Goal: Complete application form

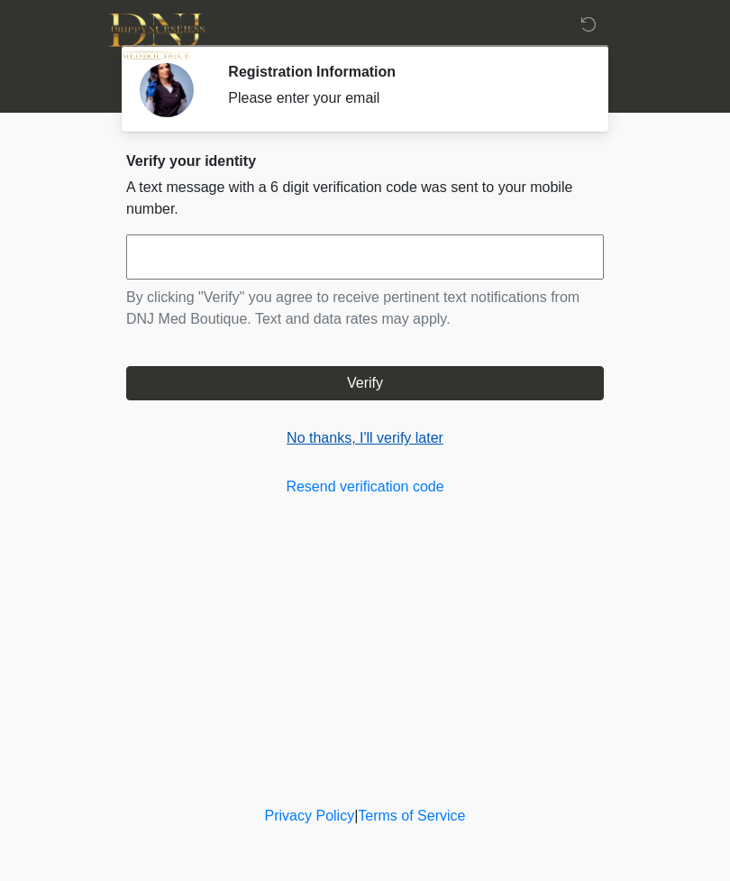
click at [401, 443] on link "No thanks, I'll verify later" at bounding box center [365, 438] width 478 height 22
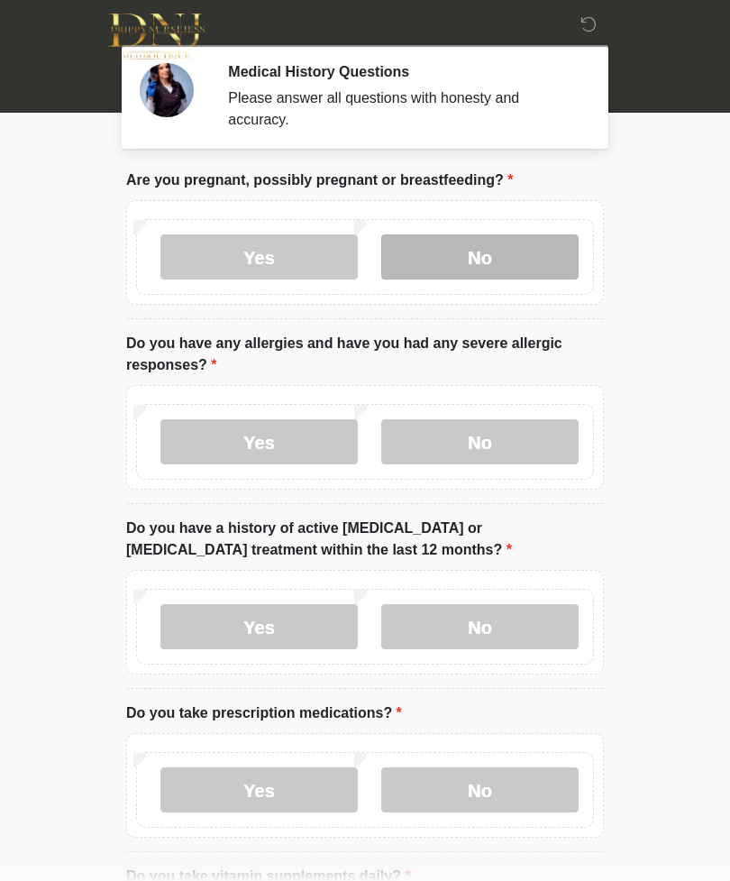
click at [528, 261] on label "No" at bounding box center [479, 256] width 197 height 45
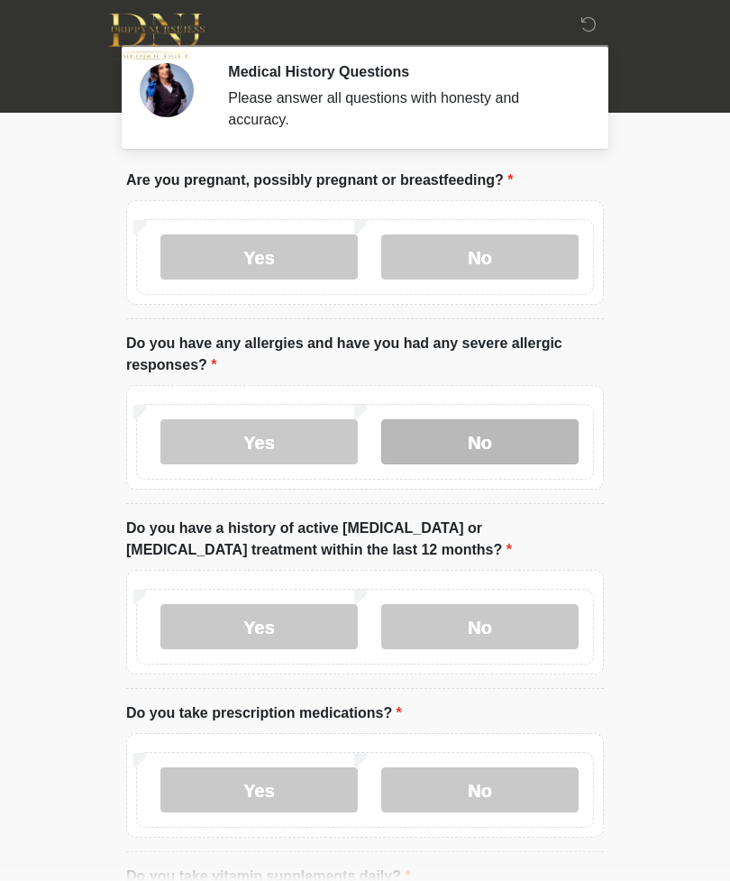
click at [534, 450] on label "No" at bounding box center [479, 441] width 197 height 45
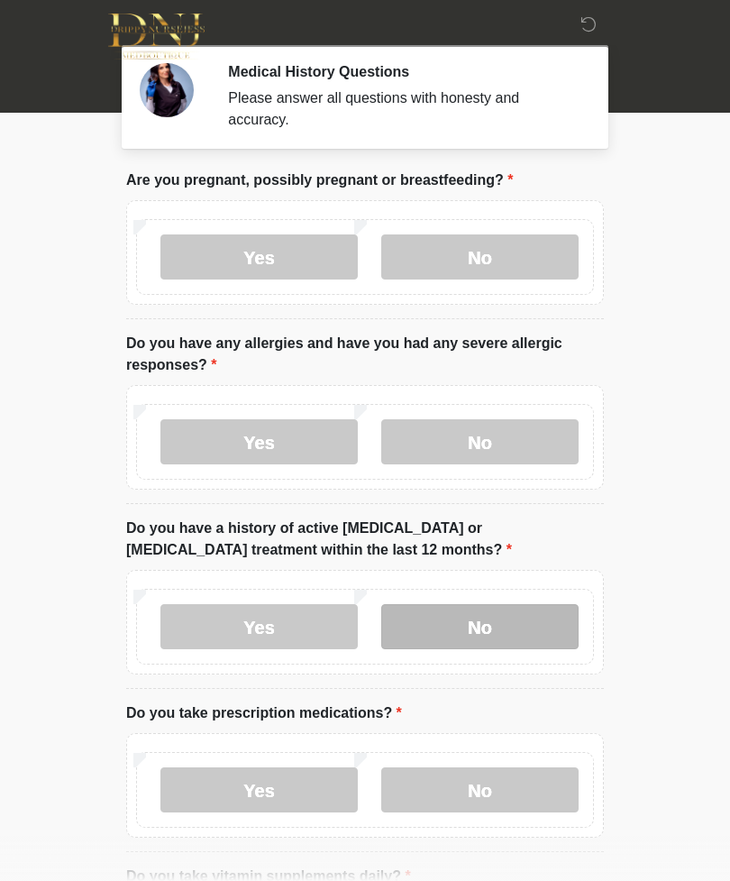
click at [516, 626] on label "No" at bounding box center [479, 626] width 197 height 45
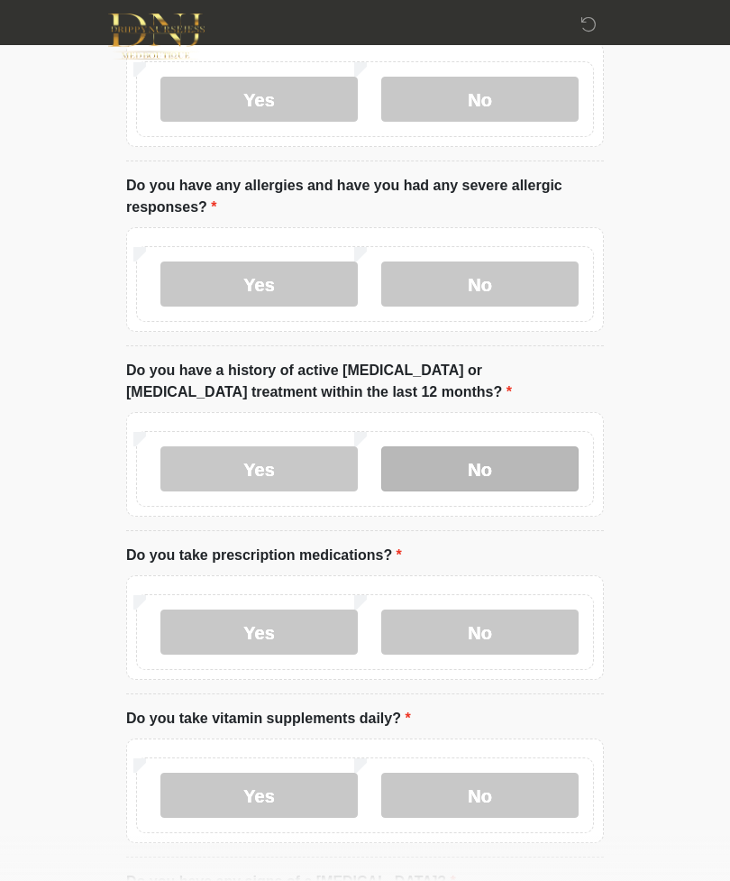
scroll to position [160, 0]
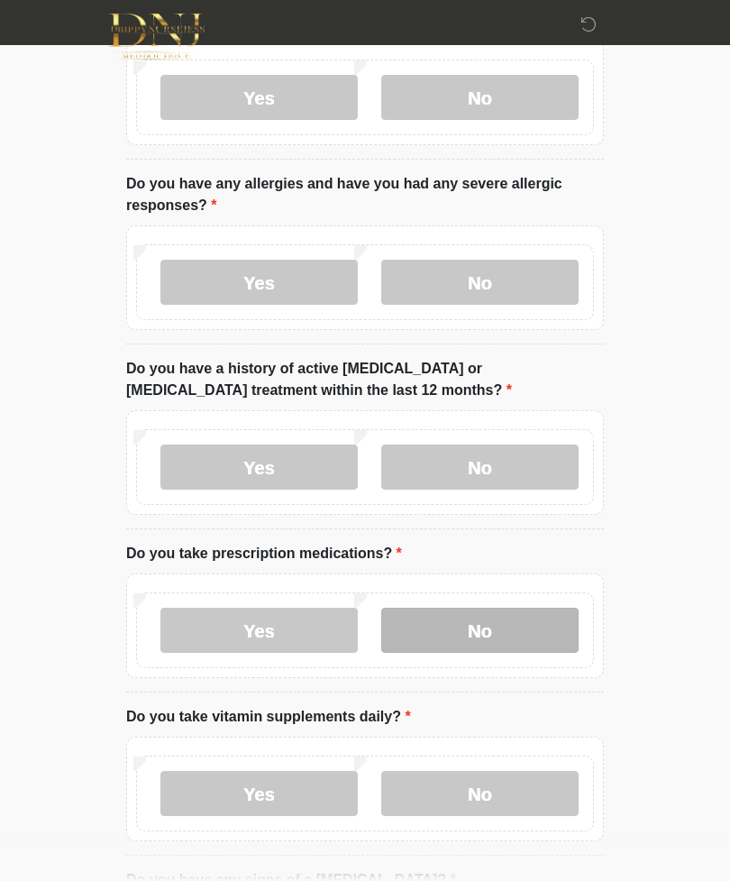
click at [532, 630] on label "No" at bounding box center [479, 629] width 197 height 45
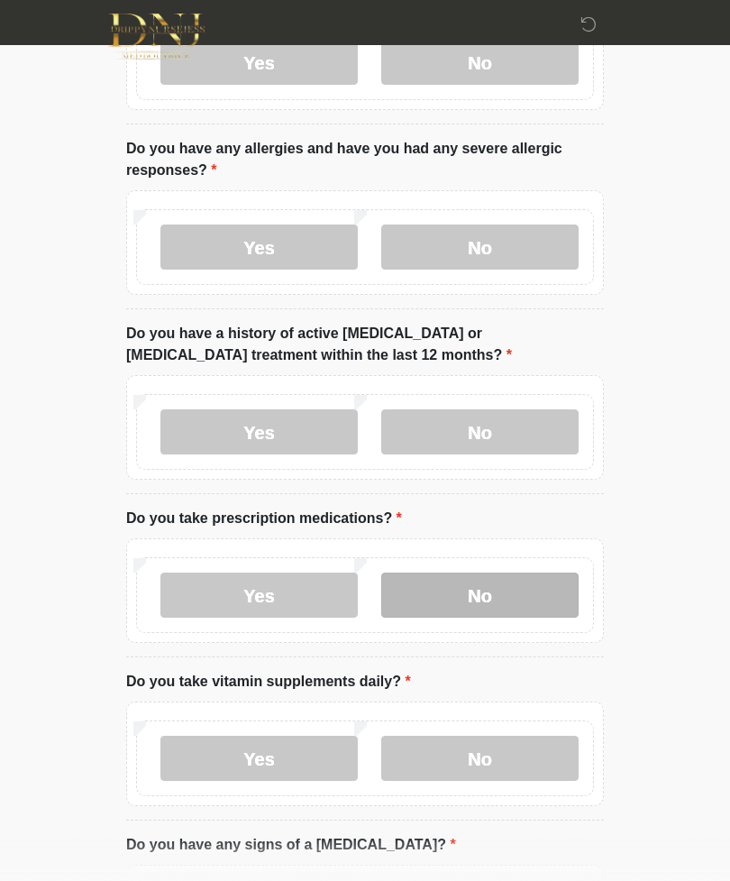
scroll to position [304, 0]
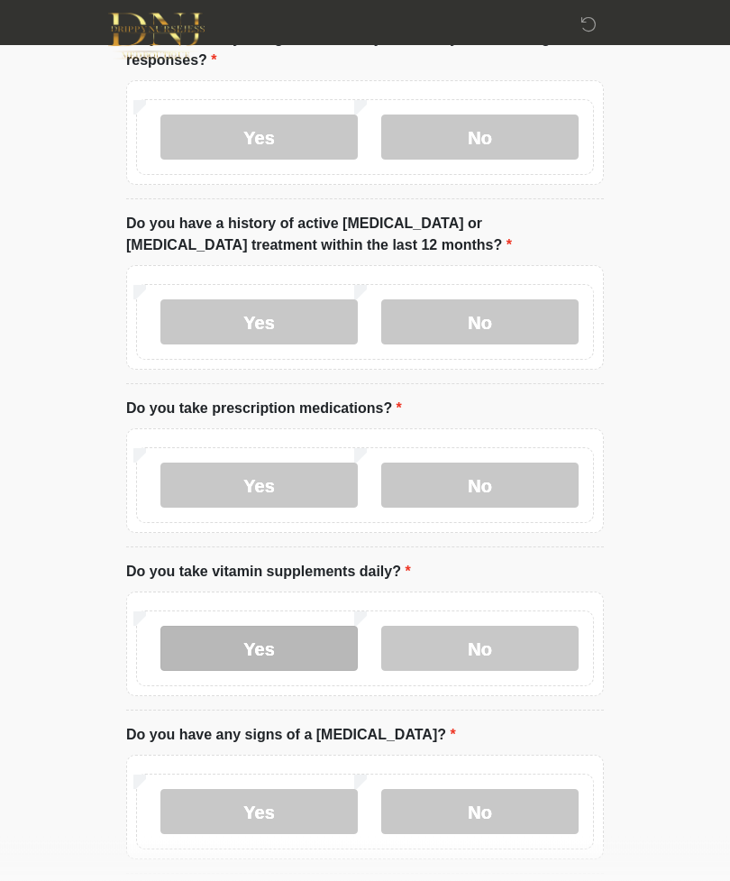
click at [316, 653] on label "Yes" at bounding box center [258, 648] width 197 height 45
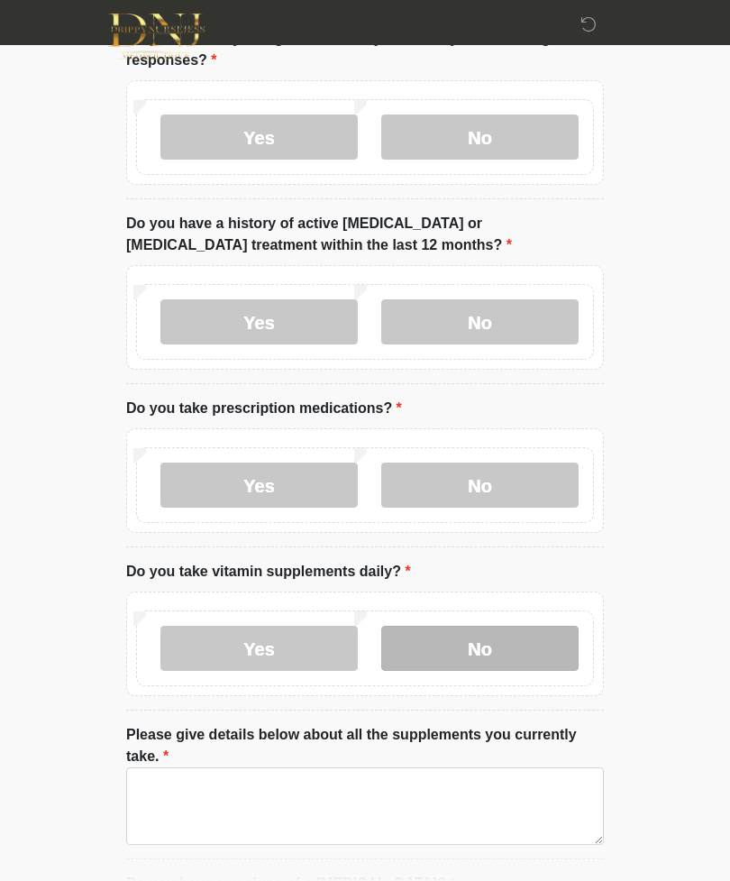
click at [550, 646] on label "No" at bounding box center [479, 647] width 197 height 45
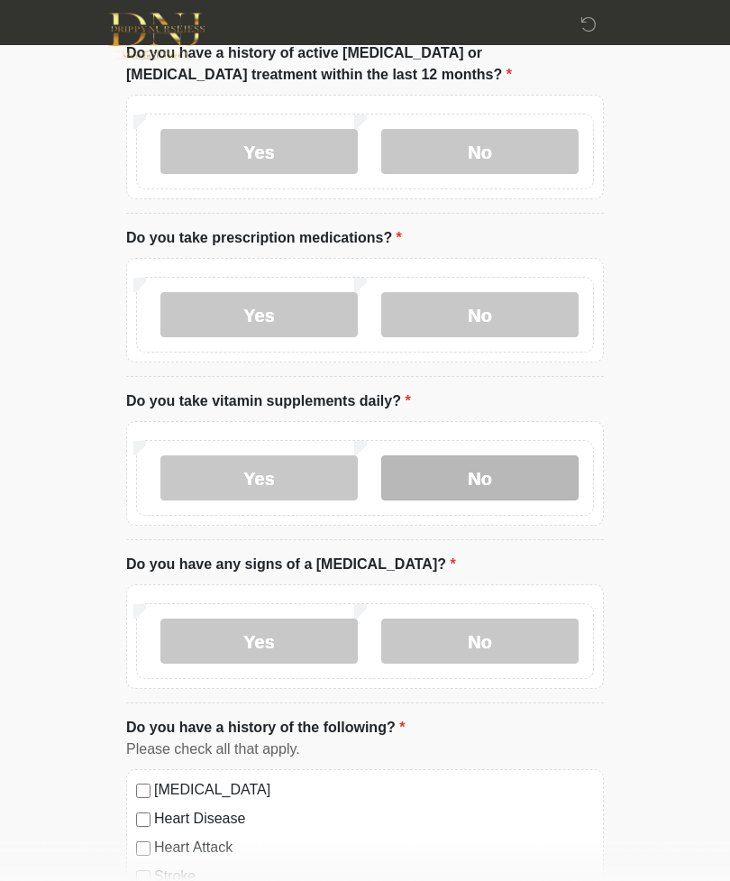
scroll to position [476, 0]
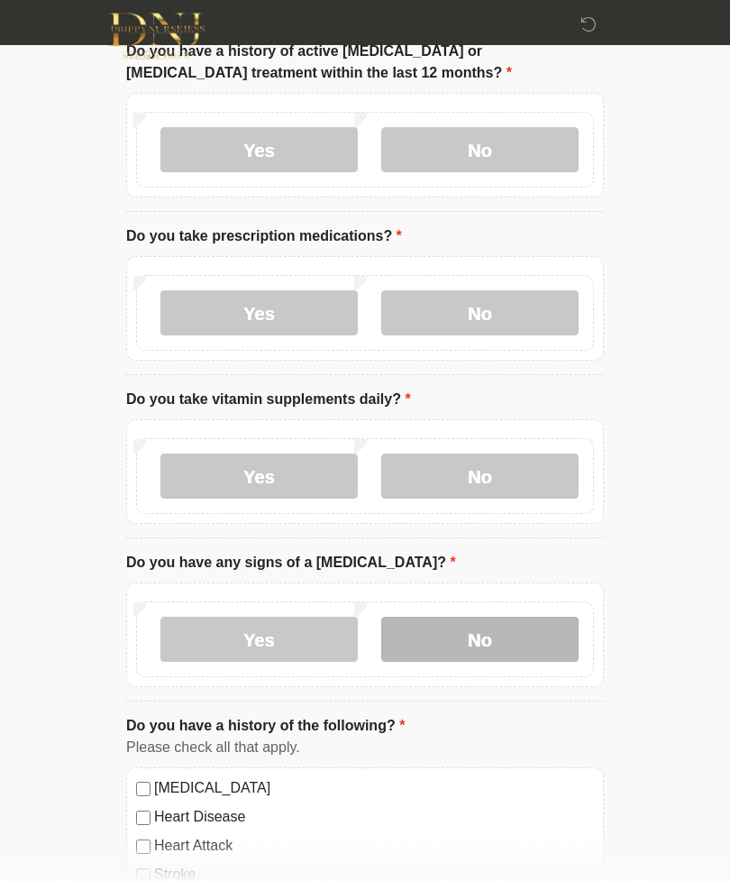
click at [561, 640] on label "No" at bounding box center [479, 639] width 197 height 45
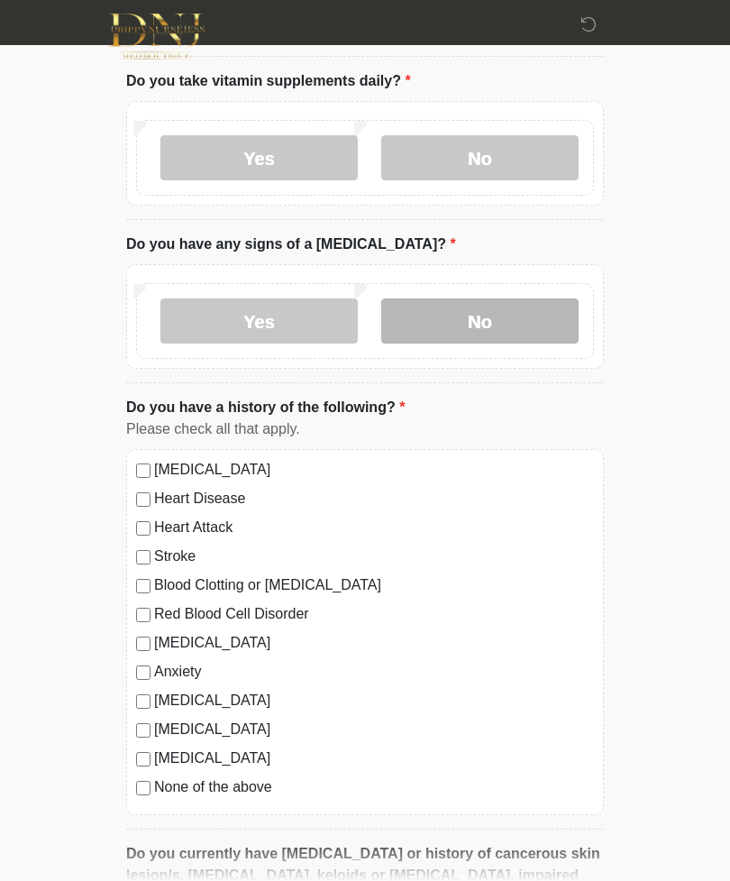
scroll to position [831, 0]
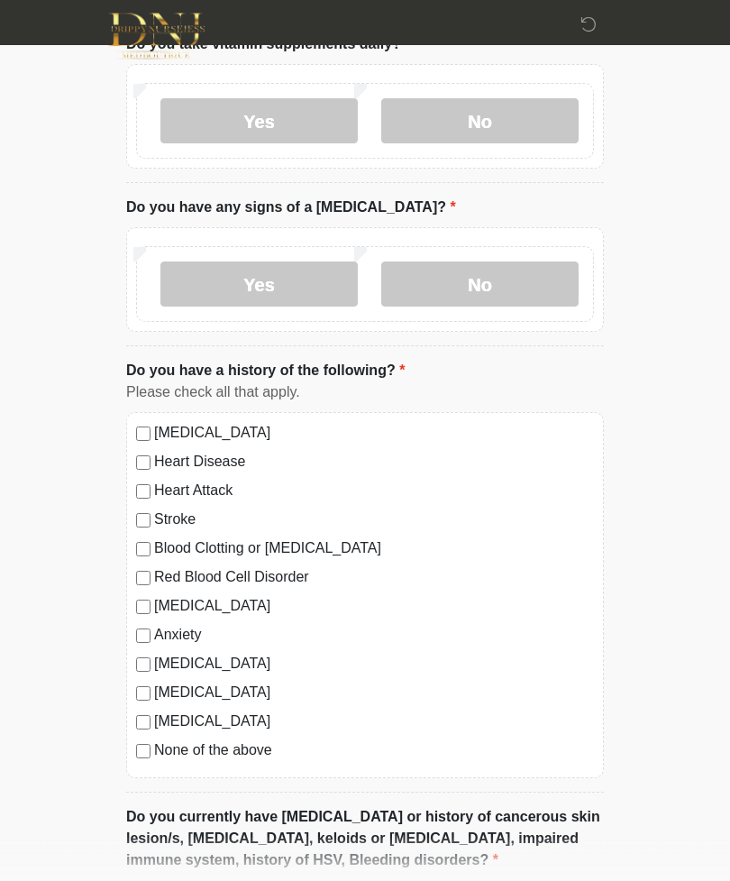
click at [138, 761] on div "High Blood Pressure Heart Disease Heart Attack Stroke Blood Clotting or Bleedin…" at bounding box center [365, 596] width 478 height 366
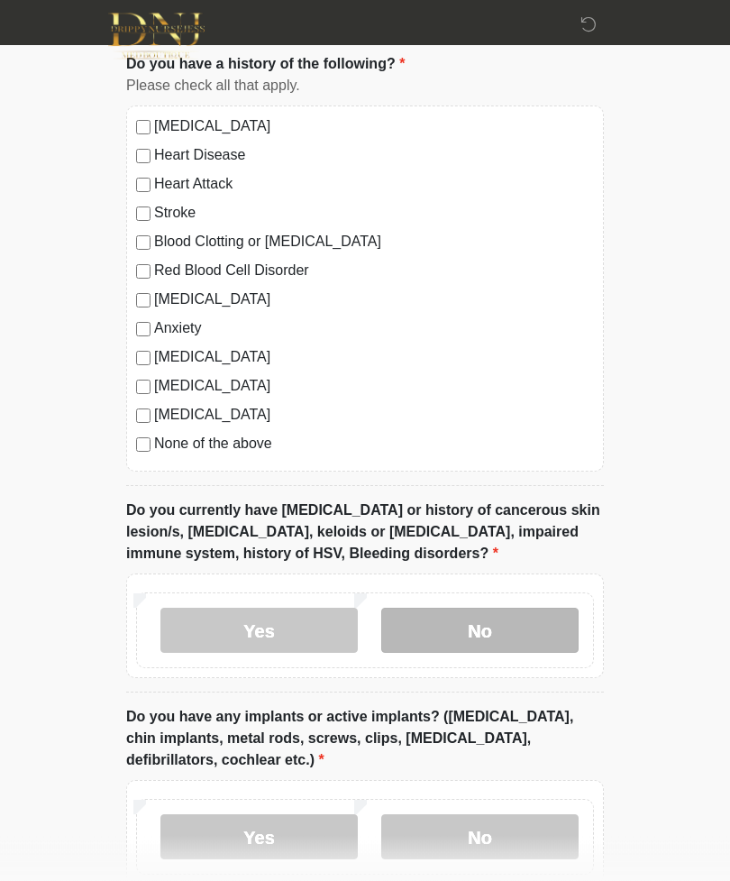
click at [547, 630] on label "No" at bounding box center [479, 630] width 197 height 45
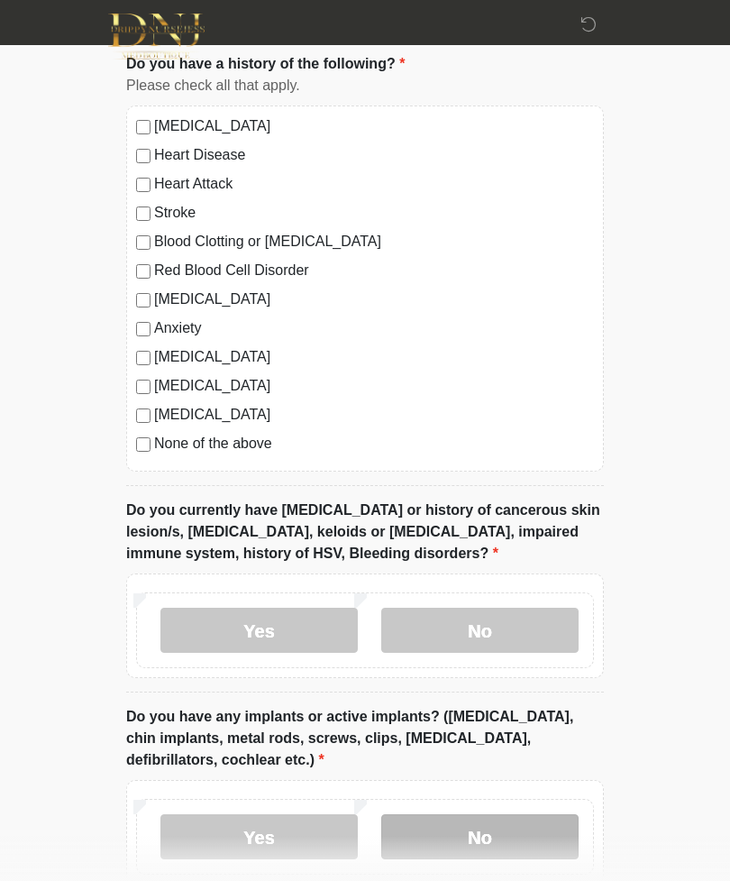
click at [535, 832] on label "No" at bounding box center [479, 836] width 197 height 45
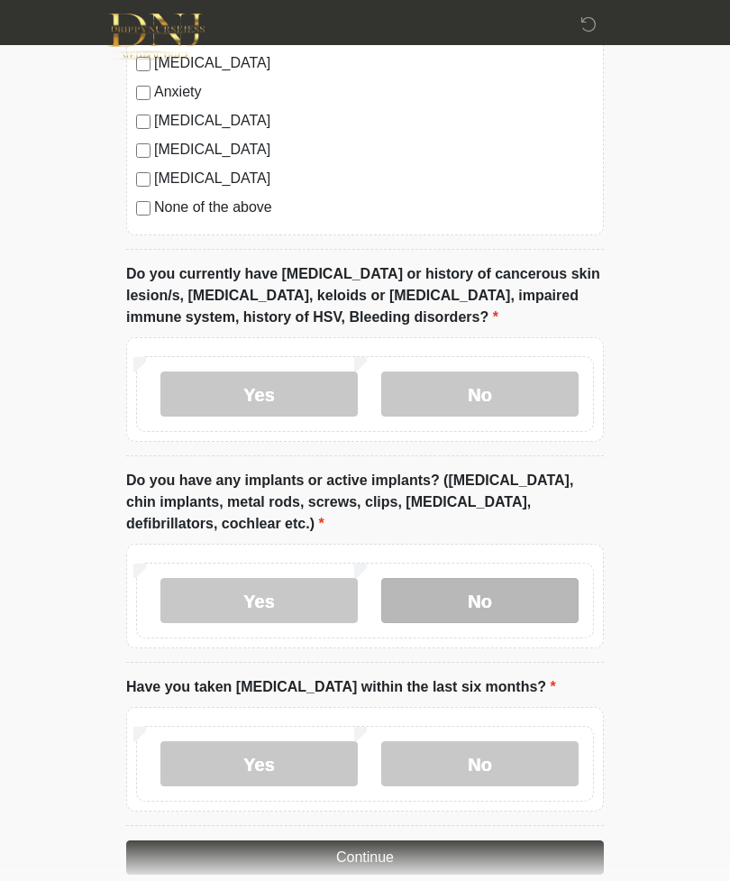
scroll to position [1403, 0]
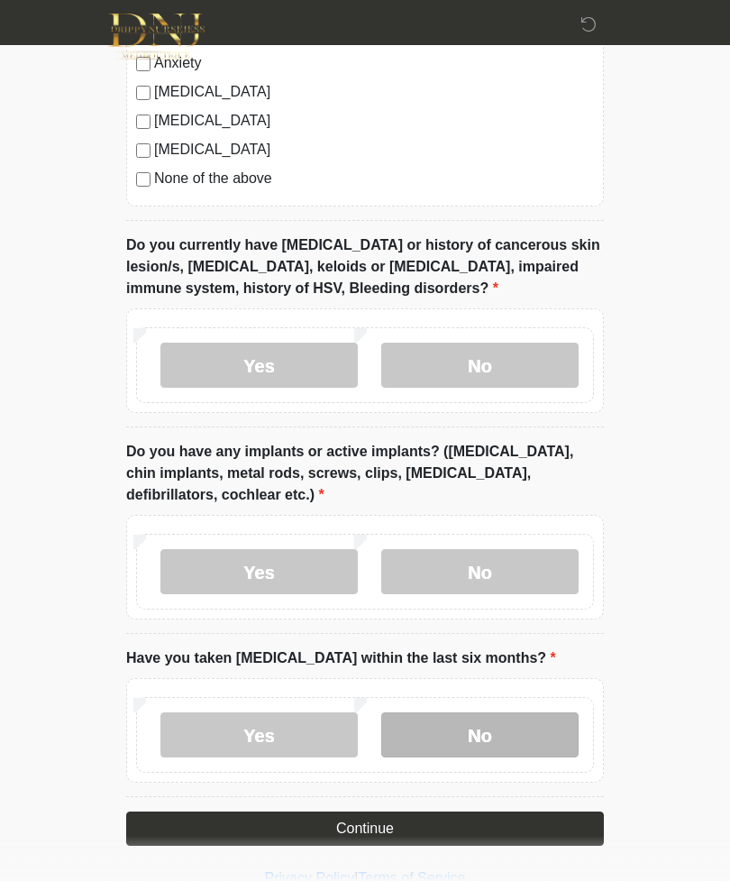
click at [542, 726] on label "No" at bounding box center [479, 734] width 197 height 45
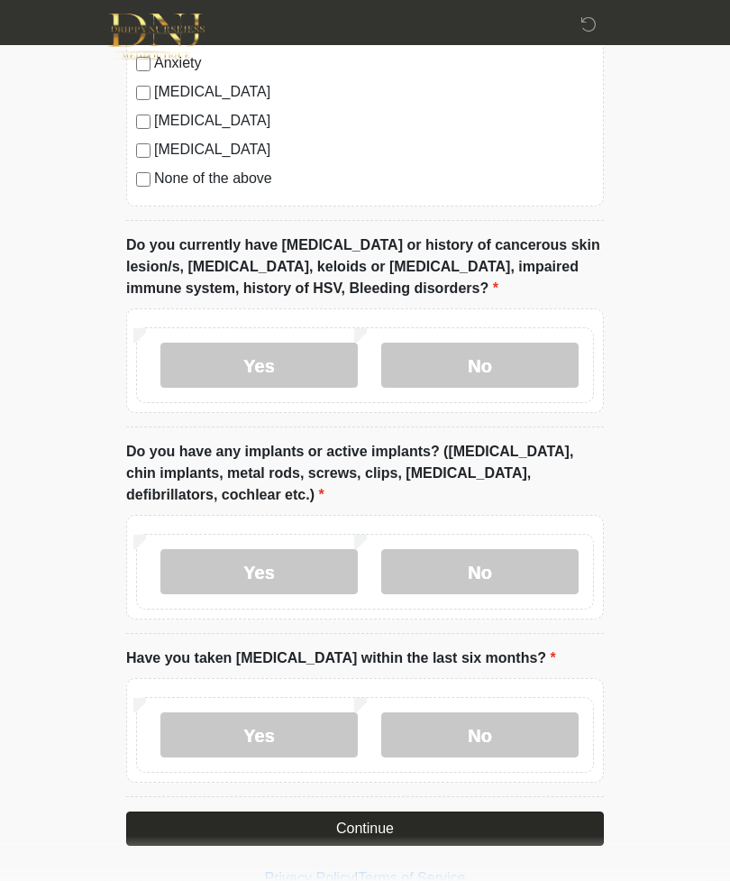
click at [543, 822] on button "Continue" at bounding box center [365, 828] width 478 height 34
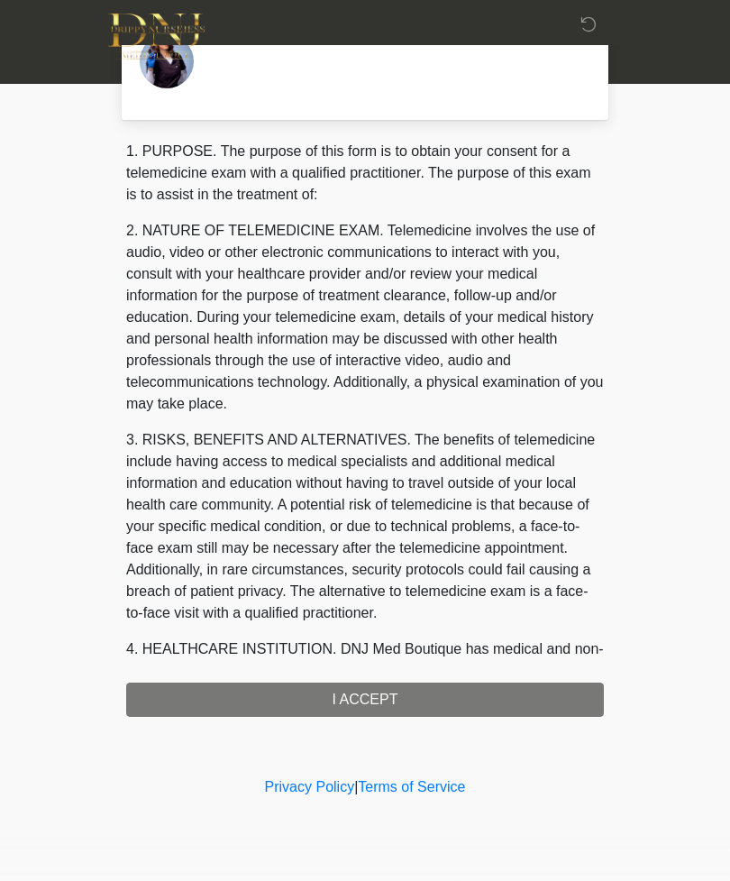
scroll to position [0, 0]
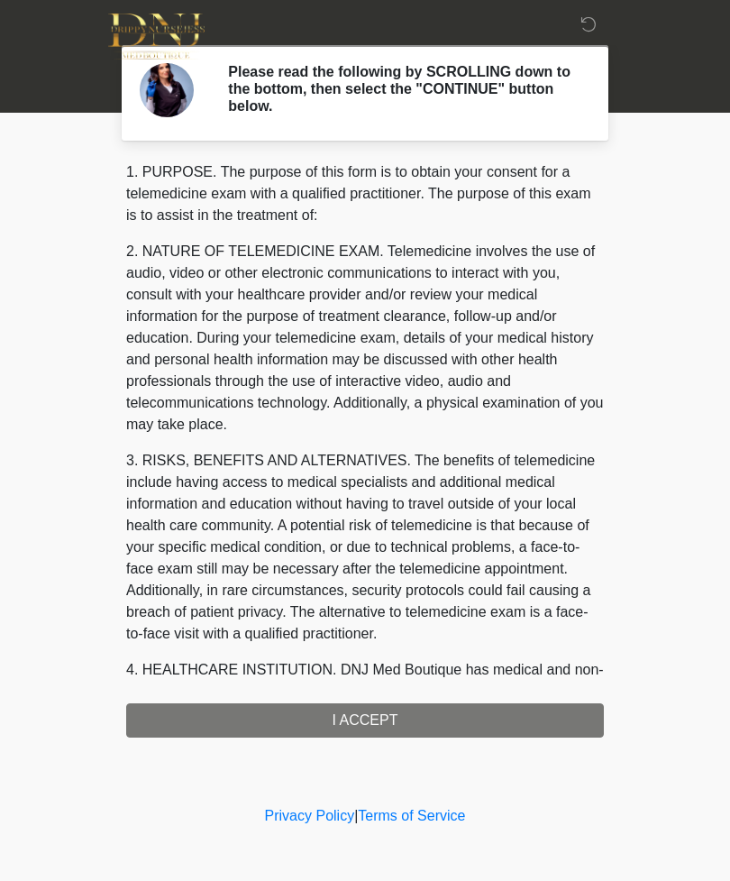
click at [525, 716] on div "1. PURPOSE. The purpose of this form is to obtain your consent for a telemedici…" at bounding box center [365, 449] width 478 height 576
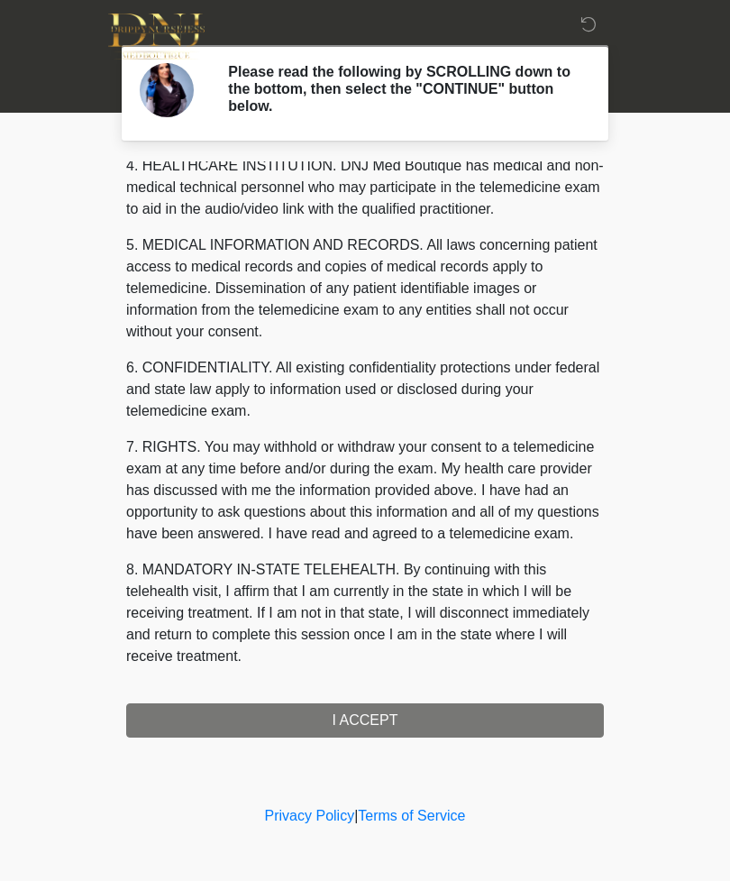
click at [492, 731] on button "I ACCEPT" at bounding box center [365, 720] width 478 height 34
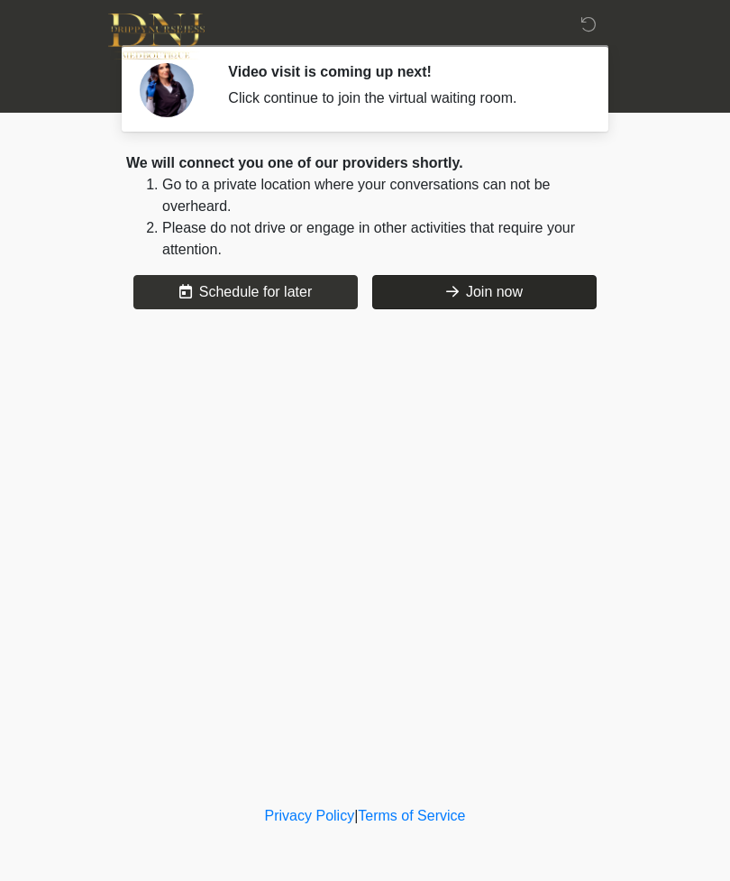
click at [535, 290] on button "Join now" at bounding box center [484, 292] width 224 height 34
